Goal: Task Accomplishment & Management: Use online tool/utility

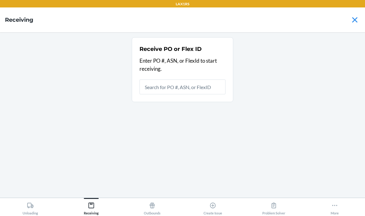
click at [183, 85] on input "text" at bounding box center [183, 86] width 86 height 15
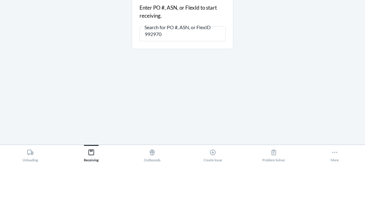
type input "9929708"
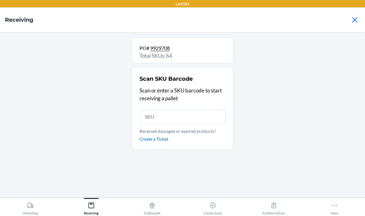
click at [177, 109] on input "text" at bounding box center [183, 116] width 86 height 15
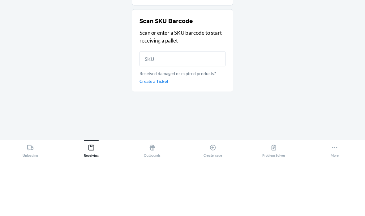
click at [262, 47] on div "PO# 9929708 Total SKUs: 64 Scan SKU Barcode Scan or enter a SKU barcode to star…" at bounding box center [183, 114] width 356 height 155
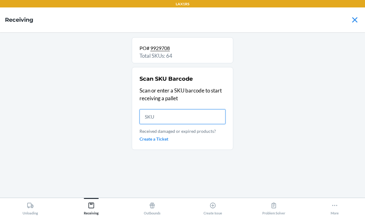
click at [215, 109] on input "text" at bounding box center [183, 116] width 86 height 15
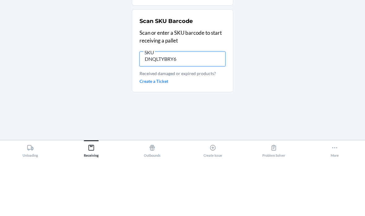
type input "DNQLTYBRY6M"
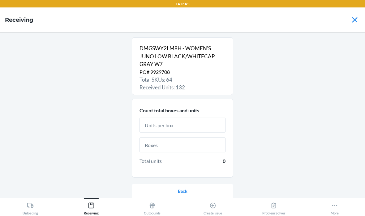
click at [215, 117] on input "text" at bounding box center [183, 124] width 86 height 15
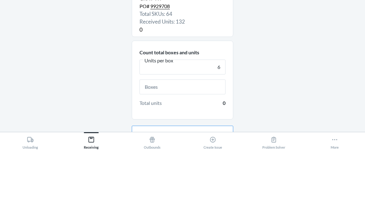
type input "6"
click at [215, 145] on input "text" at bounding box center [183, 152] width 86 height 15
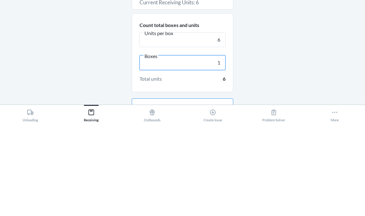
type input "1"
click at [288, 41] on div "DMGSWY2LM8H - WOMEN'S JUNO LOW BLACK/WHITECAP GRAY W7 PO# 9929708 Total SKUs: 6…" at bounding box center [183, 114] width 356 height 155
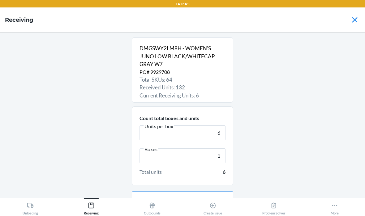
click at [211, 211] on button "Continue" at bounding box center [183, 218] width 102 height 15
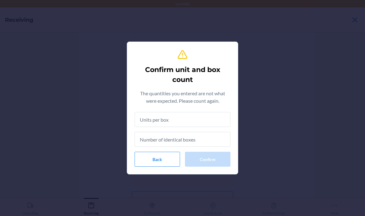
click at [211, 122] on input "text" at bounding box center [183, 119] width 96 height 15
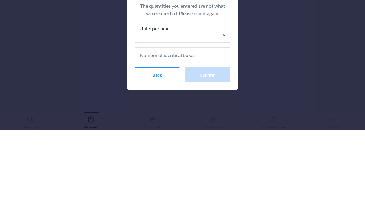
type input "6"
click at [214, 133] on input "text" at bounding box center [183, 140] width 96 height 15
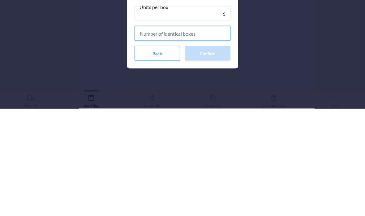
type input "1"
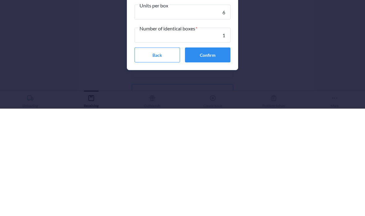
click at [214, 155] on button "Confirm" at bounding box center [208, 162] width 46 height 15
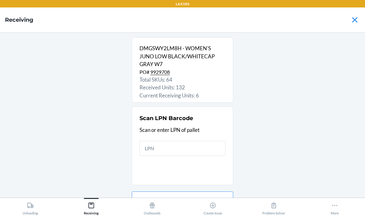
click at [205, 141] on input "text" at bounding box center [183, 148] width 86 height 15
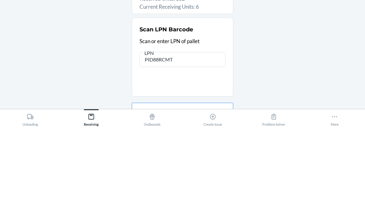
type input "PID88RCMTX"
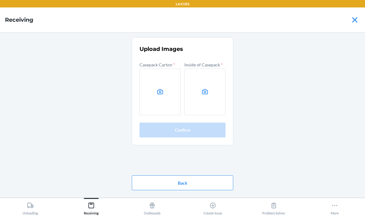
click at [160, 77] on label at bounding box center [160, 91] width 41 height 46
click at [0, 0] on input "file" at bounding box center [0, 0] width 0 height 0
click at [211, 68] on label at bounding box center [205, 91] width 41 height 46
click at [0, 0] on input "file" at bounding box center [0, 0] width 0 height 0
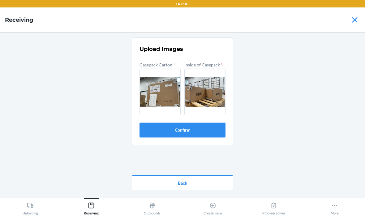
click at [200, 122] on button "Confirm" at bounding box center [183, 129] width 86 height 15
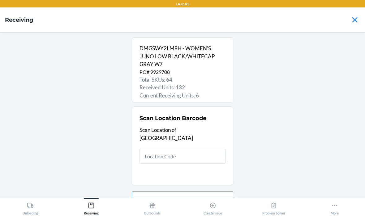
click at [177, 148] on input "text" at bounding box center [183, 155] width 86 height 15
click at [194, 148] on input "text" at bounding box center [183, 155] width 86 height 15
click at [195, 148] on input "text" at bounding box center [183, 155] width 86 height 15
click at [179, 148] on input "text" at bounding box center [183, 155] width 86 height 15
click at [181, 148] on input "text" at bounding box center [183, 155] width 86 height 15
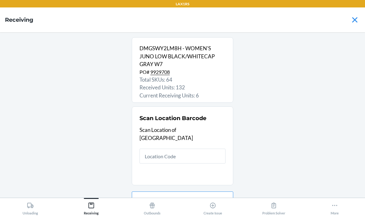
click at [180, 148] on input "text" at bounding box center [183, 155] width 86 height 15
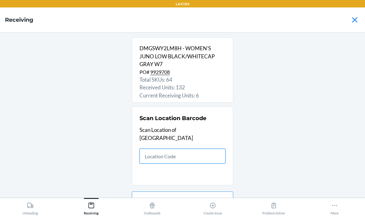
click at [179, 148] on input "text" at bounding box center [183, 155] width 86 height 15
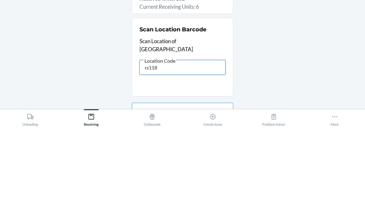
type input "rs118"
click at [303, 41] on div "DMGSWY2LM8H - WOMEN'S JUNO LOW BLACK/WHITECAP GRAY W7 PO# 9929708 Total SKUs: 6…" at bounding box center [183, 114] width 356 height 155
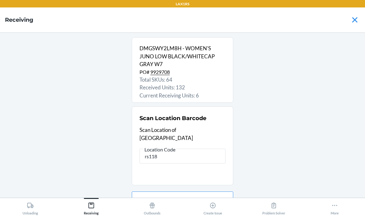
click at [198, 148] on input "rs118" at bounding box center [183, 155] width 86 height 15
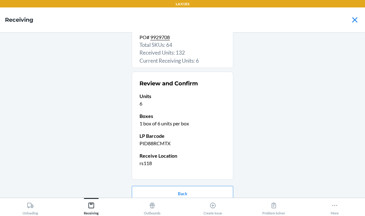
scroll to position [34, 0]
click at [217, 206] on button "Confirm receive" at bounding box center [183, 213] width 102 height 15
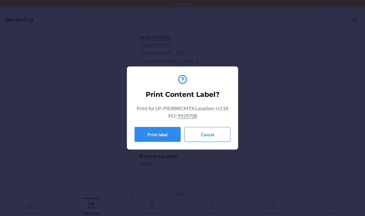
click at [215, 136] on button "Cancel" at bounding box center [208, 134] width 46 height 15
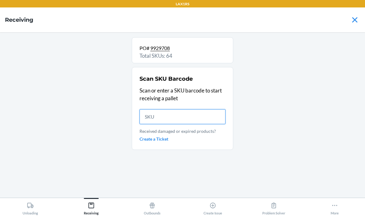
scroll to position [10, 0]
click at [281, 46] on div "PO# 9929708 Total SKUs: 64 Scan SKU Barcode Scan or enter a SKU barcode to star…" at bounding box center [183, 114] width 356 height 155
click at [268, 112] on div "PO# 9929708 Total SKUs: 64 Scan SKU Barcode Scan or enter a SKU barcode to star…" at bounding box center [183, 114] width 356 height 155
click at [208, 109] on input "text" at bounding box center [183, 116] width 86 height 15
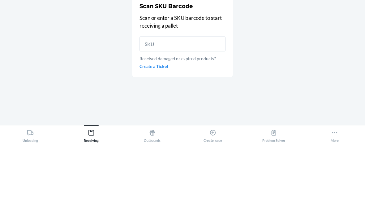
click at [268, 57] on div "PO# 9929708 Total SKUs: 64 Scan SKU Barcode Scan or enter a SKU barcode to star…" at bounding box center [183, 114] width 356 height 155
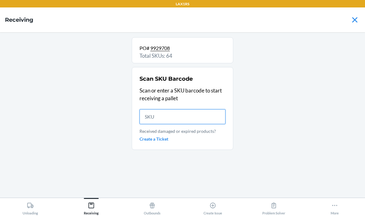
click at [188, 109] on input "text" at bounding box center [183, 116] width 86 height 15
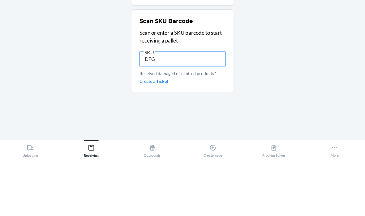
type input "DFGY"
